Goal: Information Seeking & Learning: Learn about a topic

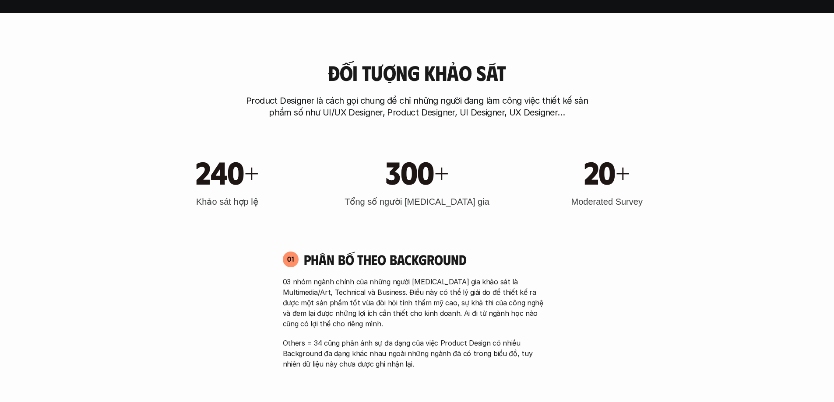
scroll to position [394, 0]
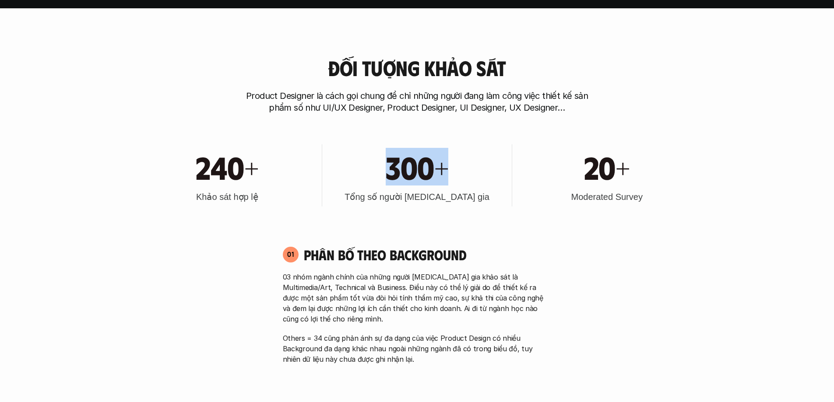
drag, startPoint x: 392, startPoint y: 167, endPoint x: 451, endPoint y: 167, distance: 58.7
click at [451, 167] on div "300+" at bounding box center [417, 167] width 181 height 38
click at [472, 175] on div "300+" at bounding box center [417, 167] width 181 height 38
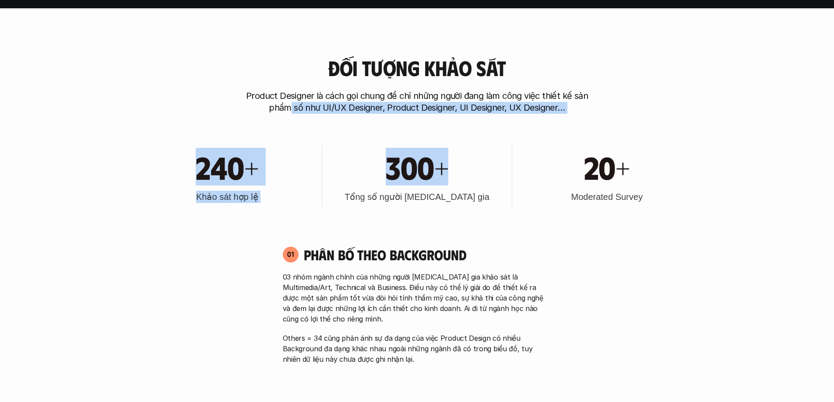
drag, startPoint x: 482, startPoint y: 191, endPoint x: 291, endPoint y: 120, distance: 203.8
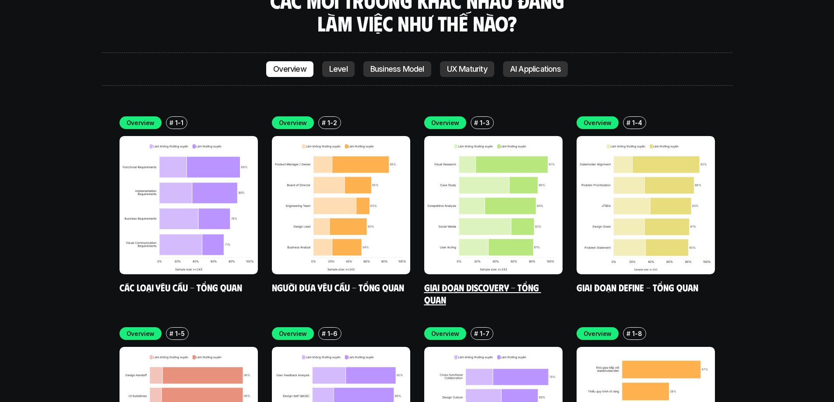
scroll to position [2539, 0]
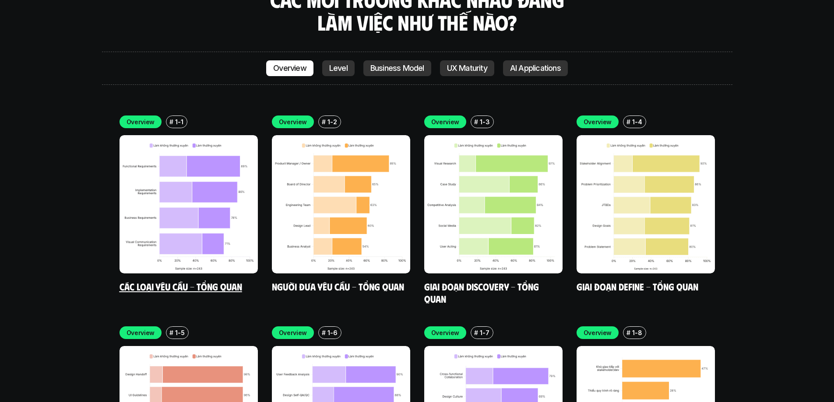
click at [199, 185] on img at bounding box center [189, 204] width 138 height 138
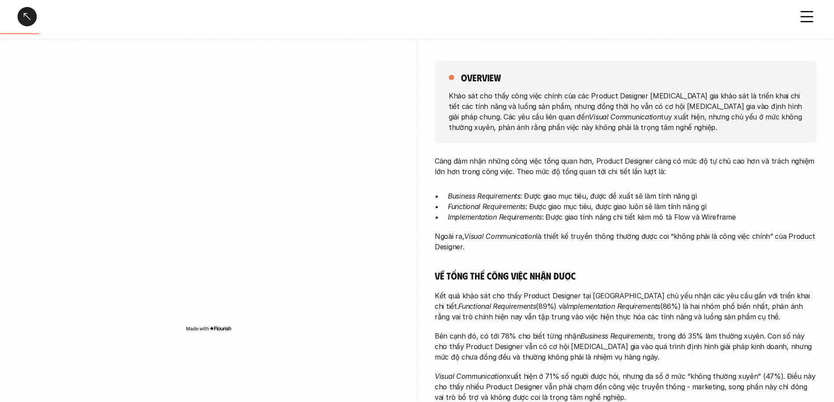
scroll to position [88, 0]
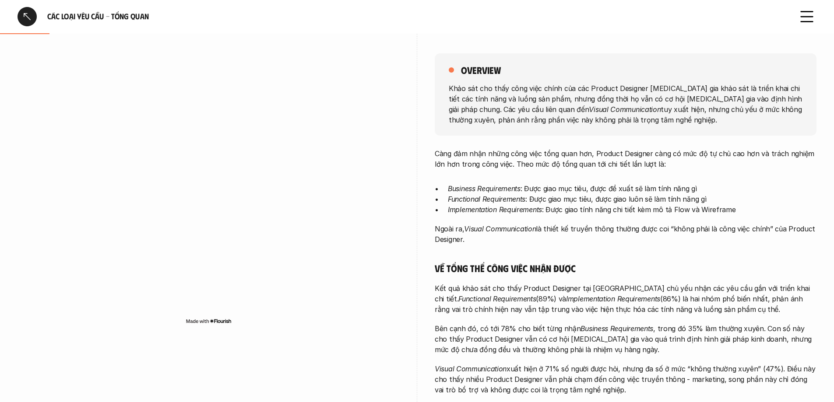
drag, startPoint x: 482, startPoint y: 89, endPoint x: 715, endPoint y: 127, distance: 235.9
click at [715, 127] on div "overview Khảo sát cho thấy công việc chính của các Product Designer [MEDICAL_DA…" at bounding box center [626, 94] width 382 height 82
click at [746, 166] on p "Càng đảm nhận những công việc tổng quan hơn, Product Designer càng có mức độ tự…" at bounding box center [626, 158] width 382 height 21
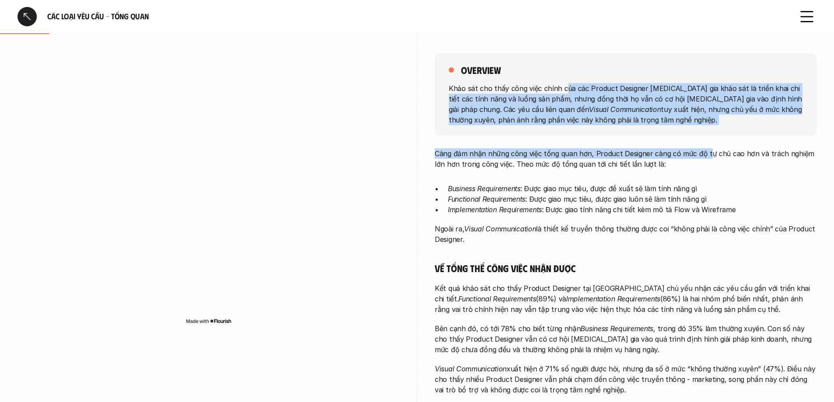
drag, startPoint x: 700, startPoint y: 143, endPoint x: 552, endPoint y: 85, distance: 158.7
click at [555, 88] on div "overview Khảo sát cho thấy công việc chính của các Product Designer [MEDICAL_DA…" at bounding box center [626, 287] width 382 height 511
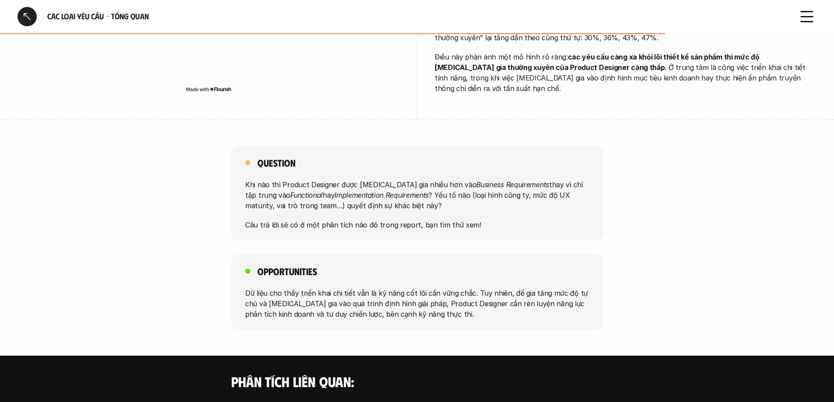
scroll to position [525, 0]
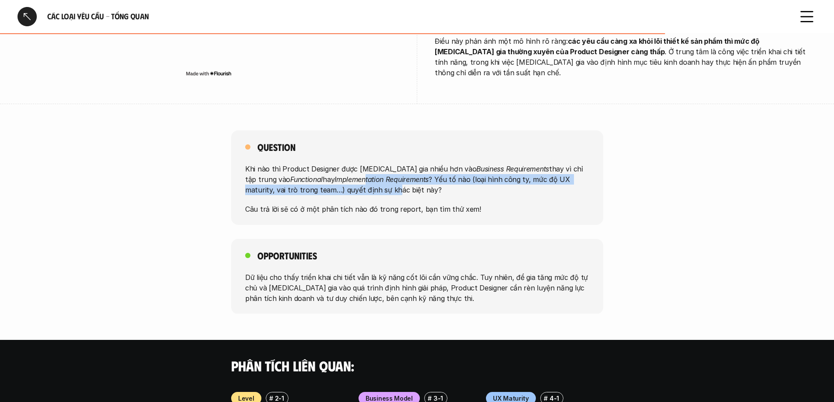
drag, startPoint x: 324, startPoint y: 169, endPoint x: 399, endPoint y: 192, distance: 78.1
click at [377, 188] on div "Khi nào thì Product Designer được [MEDICAL_DATA] gia nhiều hơn vào Business Req…" at bounding box center [417, 189] width 344 height 51
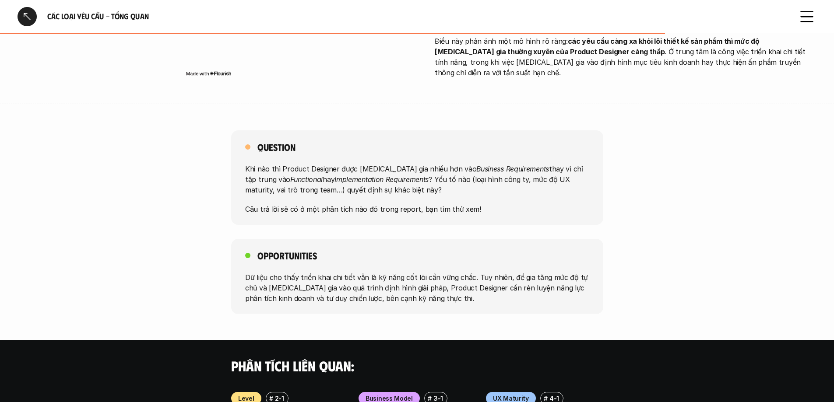
drag, startPoint x: 401, startPoint y: 193, endPoint x: 443, endPoint y: 205, distance: 43.9
click at [401, 194] on div "Khi nào thì Product Designer được [MEDICAL_DATA] gia nhiều hơn vào Business Req…" at bounding box center [417, 189] width 344 height 51
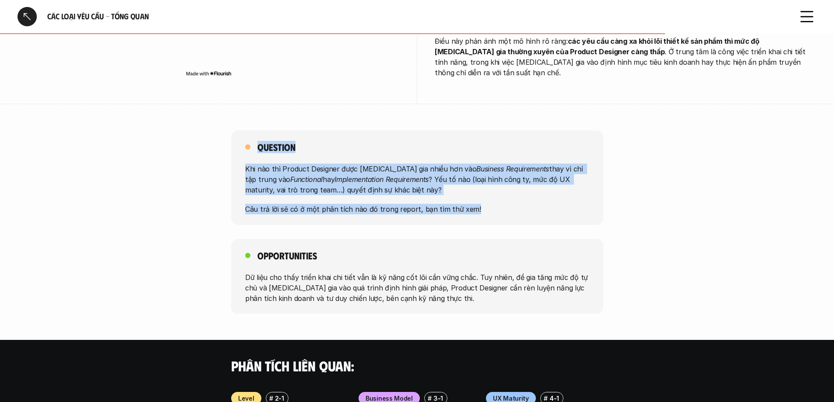
drag, startPoint x: 524, startPoint y: 210, endPoint x: 122, endPoint y: 147, distance: 406.9
click at [122, 147] on div "Question Khi nào thì Product Designer được [MEDICAL_DATA] gia nhiều hơn vào Bus…" at bounding box center [417, 177] width 834 height 95
click at [118, 144] on div "Question Khi nào thì Product Designer được [MEDICAL_DATA] gia nhiều hơn vào Bus…" at bounding box center [417, 177] width 834 height 95
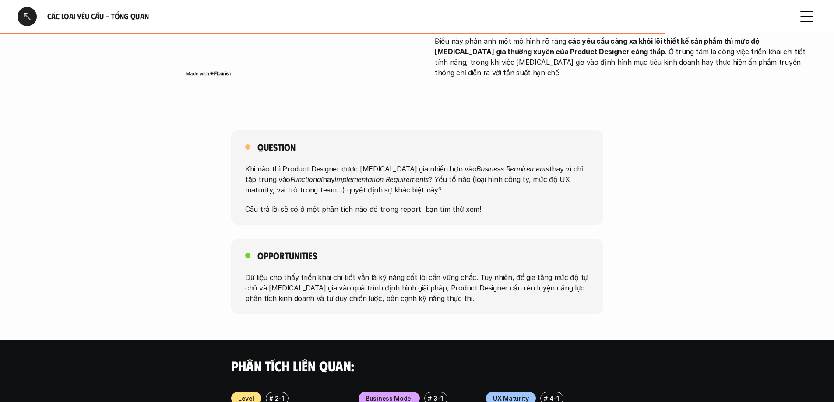
click at [23, 18] on div at bounding box center [27, 16] width 19 height 19
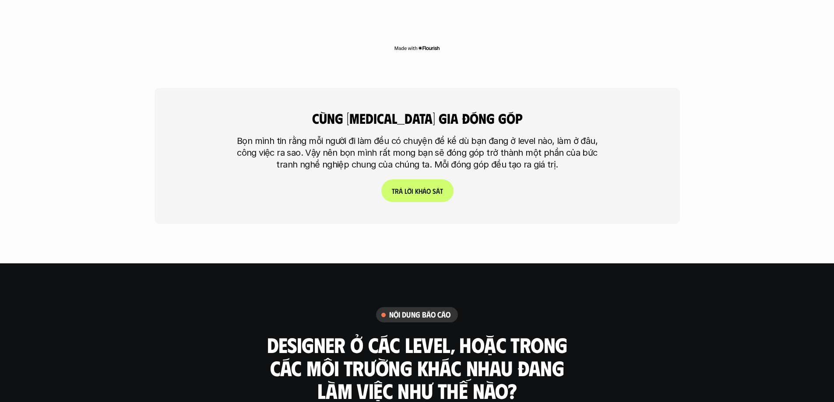
scroll to position [2346, 0]
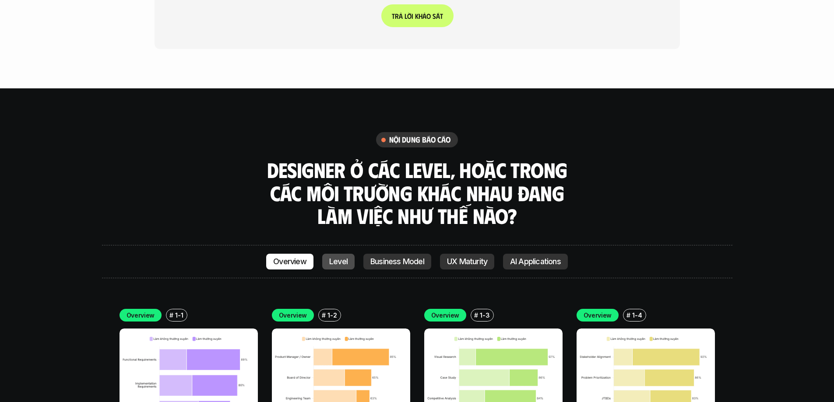
click at [351, 254] on link "Level" at bounding box center [338, 262] width 32 height 16
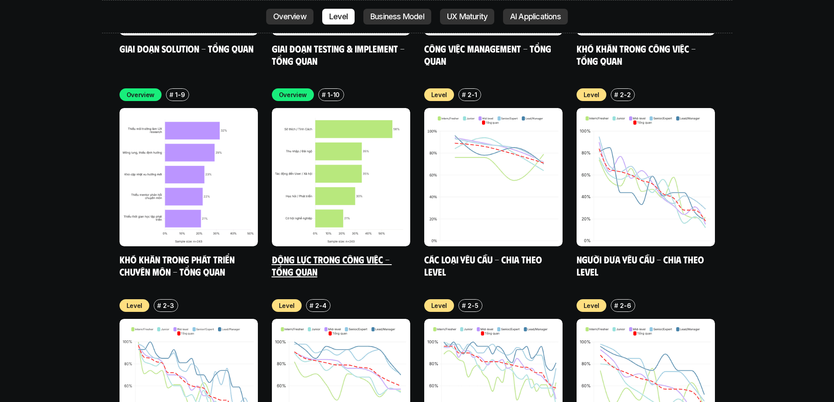
scroll to position [2996, 0]
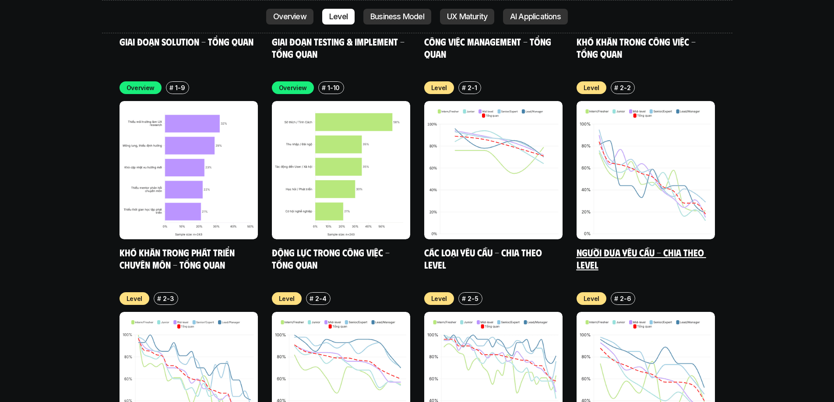
click at [687, 185] on img at bounding box center [646, 170] width 138 height 138
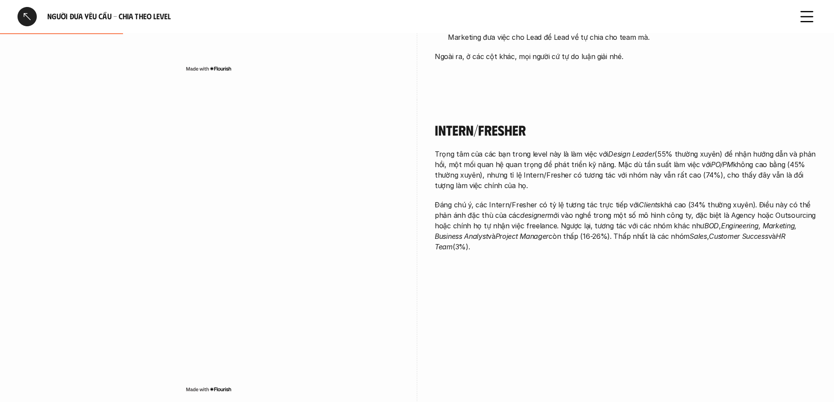
scroll to position [350, 0]
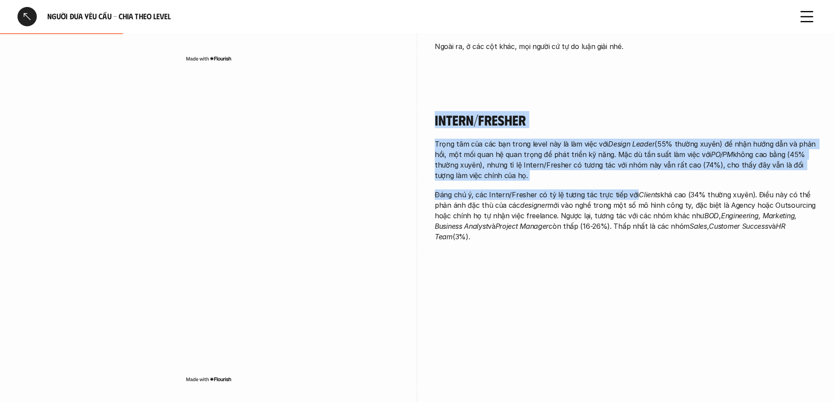
drag, startPoint x: 416, startPoint y: 138, endPoint x: 630, endPoint y: 191, distance: 220.1
click at [630, 191] on div "Intern/Fresher Trọng tâm của các bạn trong level này là làm việc với Design Lea…" at bounding box center [417, 250] width 799 height 321
click at [630, 192] on p "Đáng chú ý, các Intern/Fresher có tỷ lệ tương tác trực tiếp với Clients khá cao…" at bounding box center [626, 216] width 382 height 53
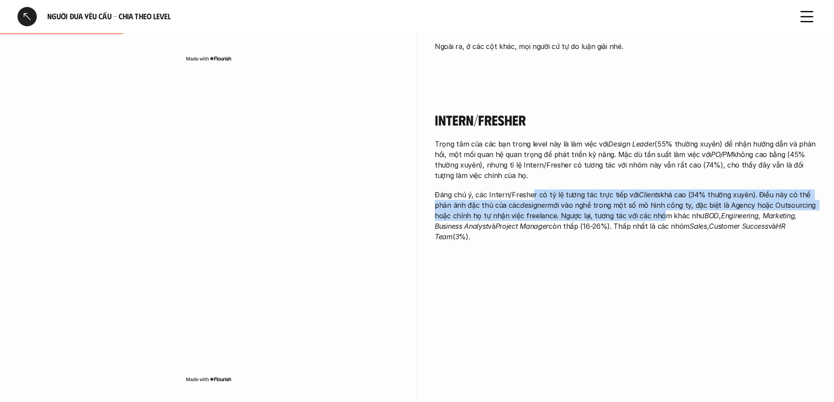
drag, startPoint x: 532, startPoint y: 199, endPoint x: 655, endPoint y: 216, distance: 125.0
click at [655, 216] on p "Đáng chú ý, các Intern/Fresher có tỷ lệ tương tác trực tiếp với Clients khá cao…" at bounding box center [626, 216] width 382 height 53
click at [656, 217] on p "Đáng chú ý, các Intern/Fresher có tỷ lệ tương tác trực tiếp với Clients khá cao…" at bounding box center [626, 216] width 382 height 53
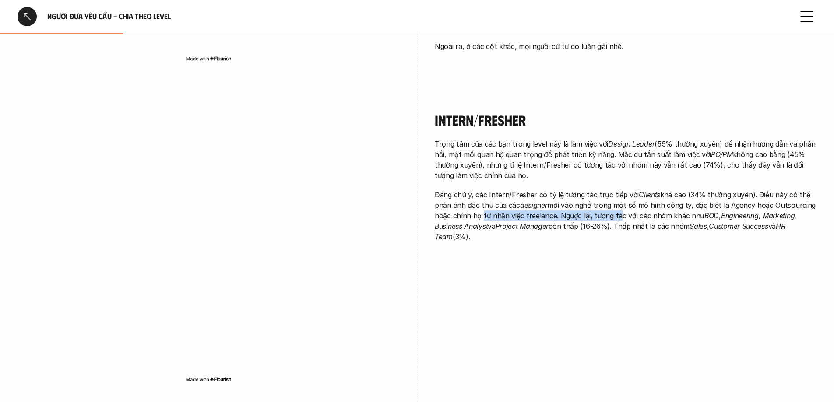
drag, startPoint x: 480, startPoint y: 219, endPoint x: 615, endPoint y: 217, distance: 134.9
click at [613, 217] on p "Đáng chú ý, các Intern/Fresher có tỷ lệ tương tác trực tiếp với Clients khá cao…" at bounding box center [626, 216] width 382 height 53
click at [618, 218] on p "Đáng chú ý, các Intern/Fresher có tỷ lệ tương tác trực tiếp với Clients khá cao…" at bounding box center [626, 216] width 382 height 53
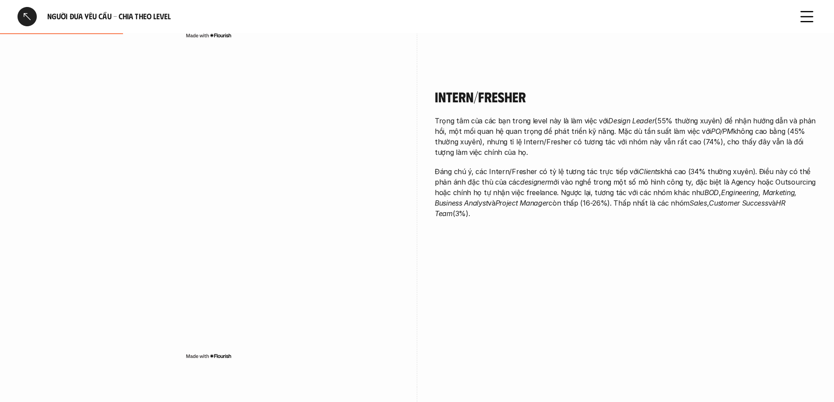
scroll to position [569, 0]
